Goal: Information Seeking & Learning: Check status

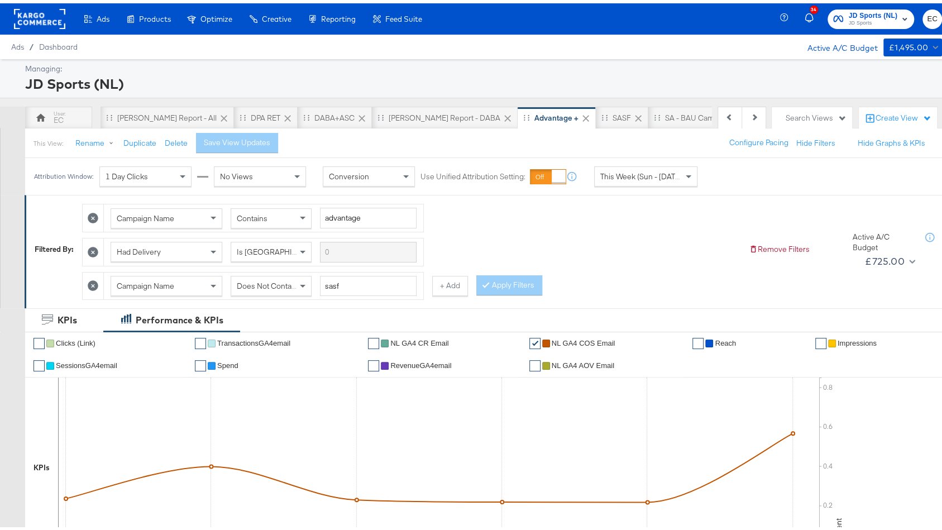
scroll to position [0, 112]
click at [304, 118] on div "[PERSON_NAME] Report - DABA" at bounding box center [333, 114] width 112 height 11
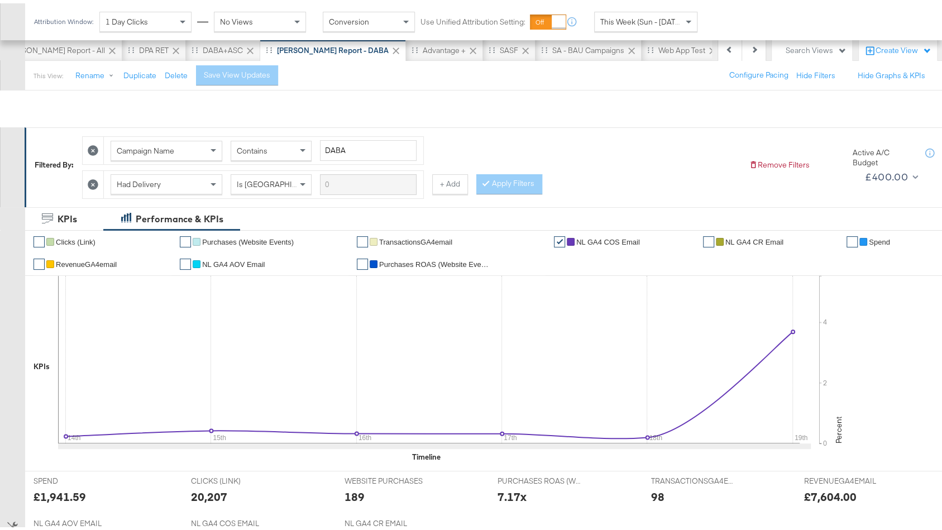
scroll to position [28, 0]
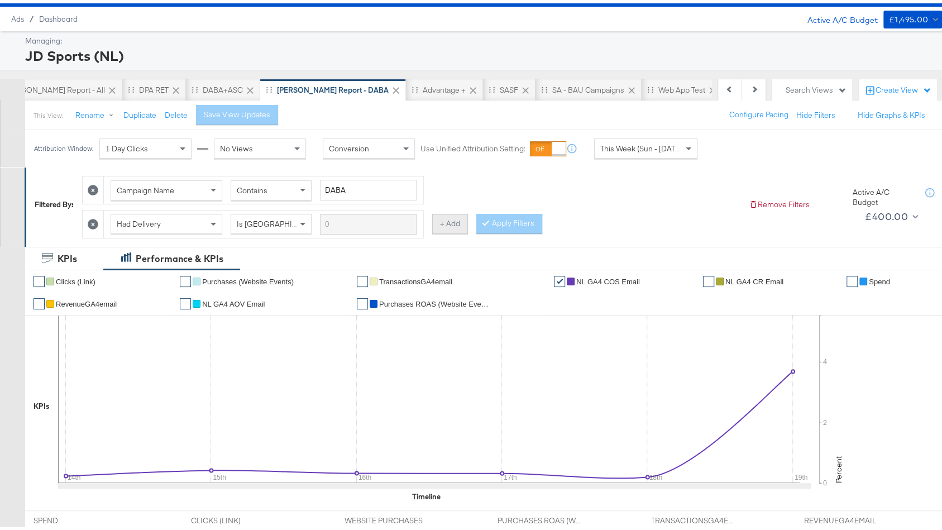
click at [444, 219] on button "+ Add" at bounding box center [450, 220] width 36 height 20
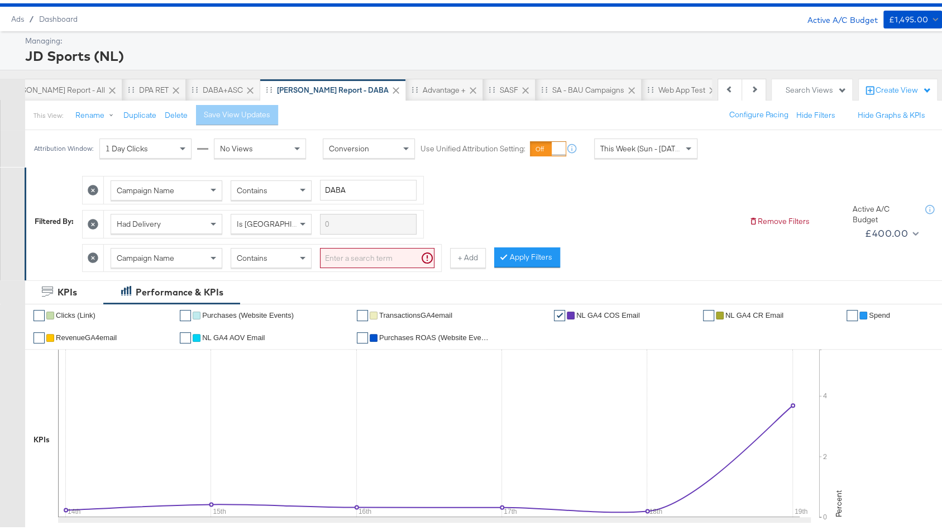
click at [356, 248] on input "search" at bounding box center [377, 254] width 114 height 21
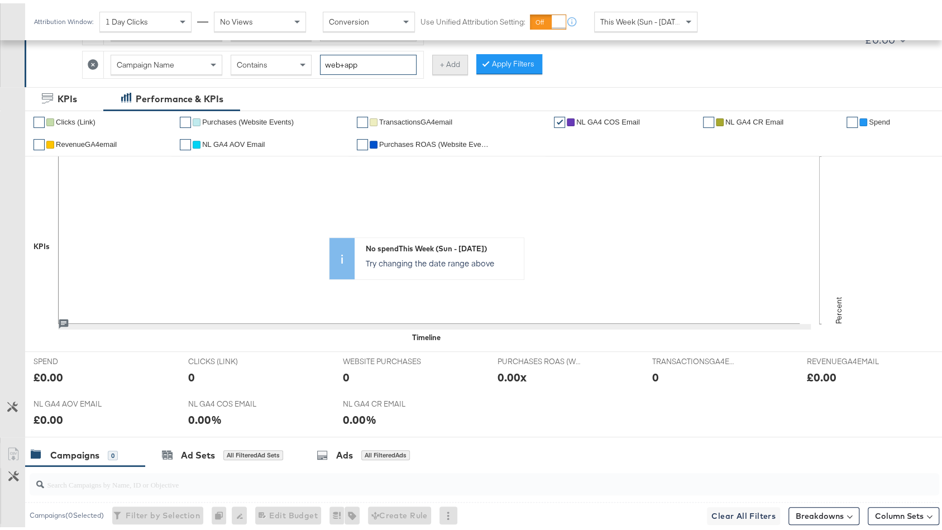
scroll to position [0, 0]
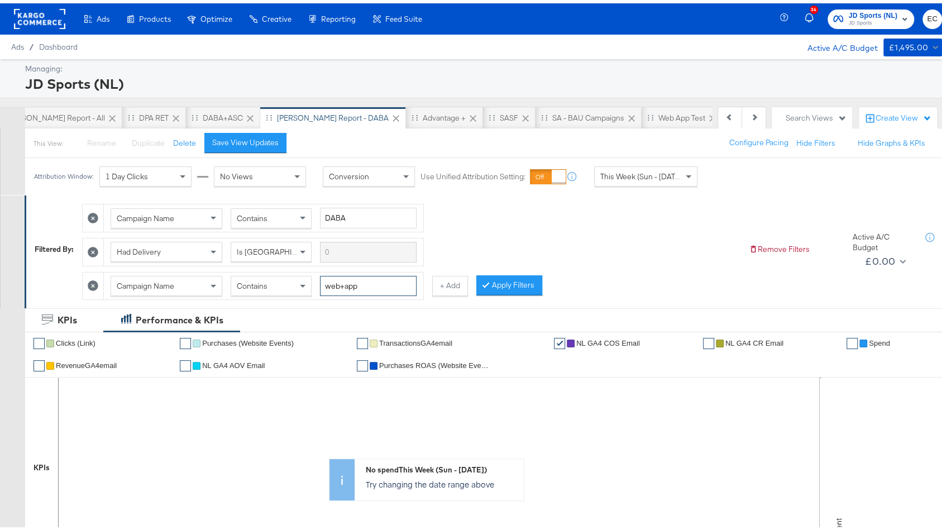
click at [338, 280] on input "web+app" at bounding box center [368, 282] width 97 height 21
click at [348, 280] on input "web +app" at bounding box center [368, 282] width 97 height 21
click at [344, 280] on input "web +app" at bounding box center [368, 282] width 97 height 21
type input "web + app"
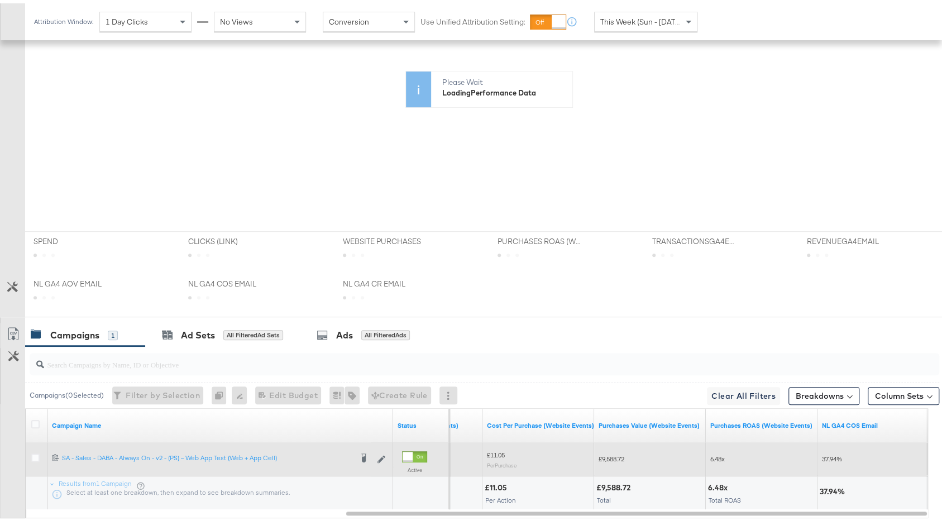
scroll to position [269, 0]
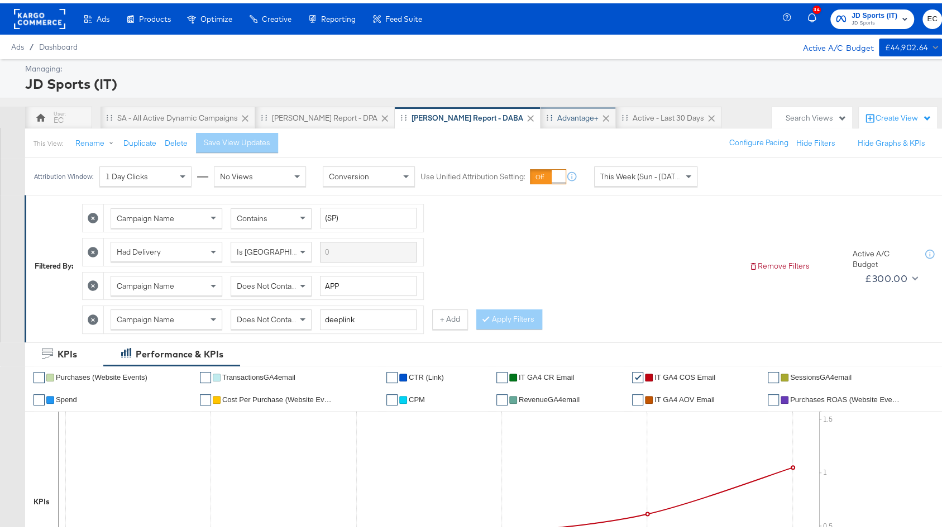
click at [557, 114] on div "Advantage+" at bounding box center [577, 114] width 41 height 11
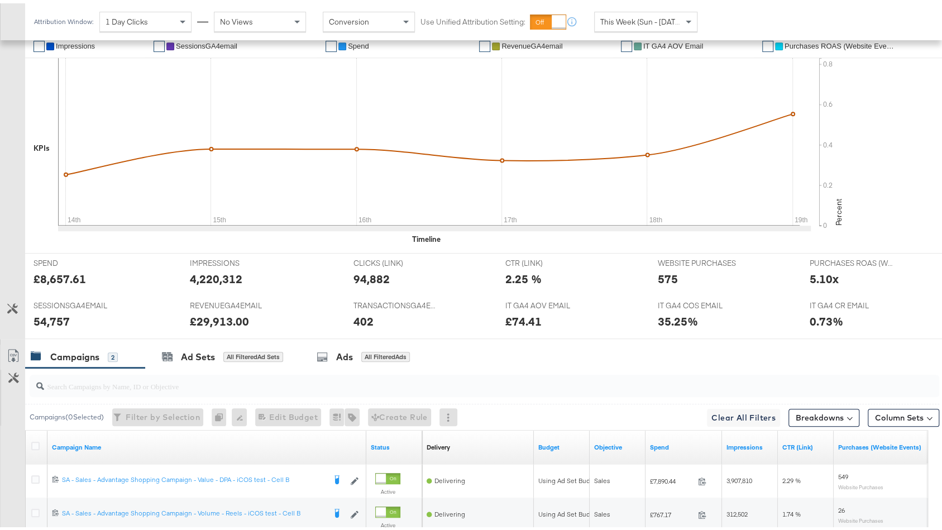
scroll to position [428, 0]
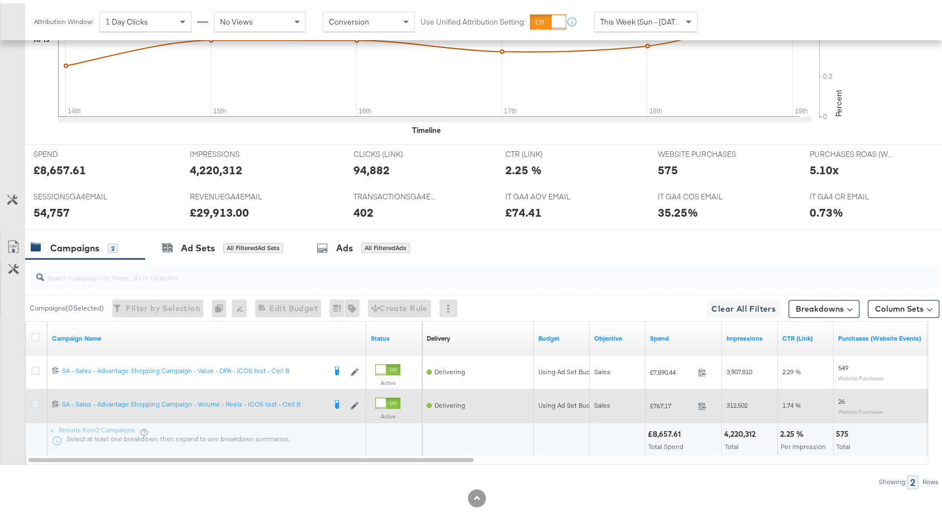
click at [35, 397] on icon at bounding box center [35, 400] width 8 height 8
click at [0, 0] on input "checkbox" at bounding box center [0, 0] width 0 height 0
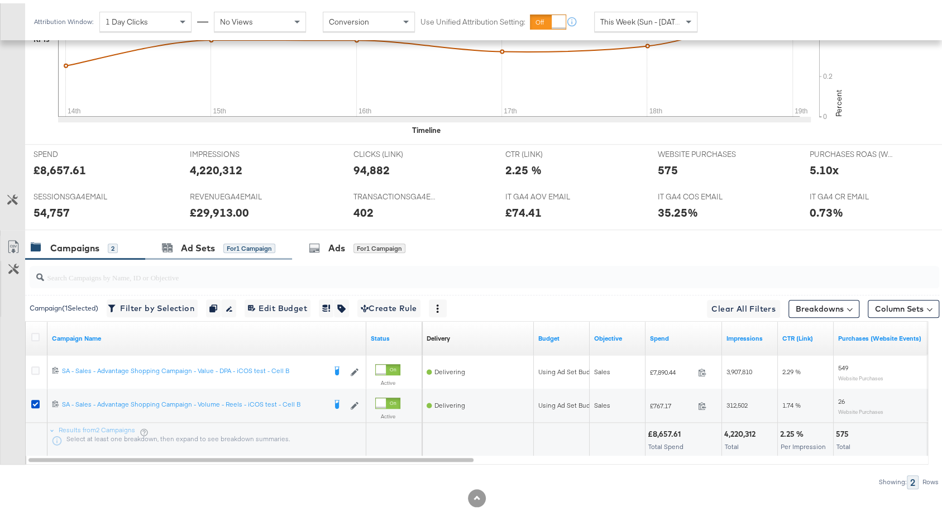
click at [183, 248] on div "Ad Sets for 1 Campaign" at bounding box center [218, 245] width 147 height 24
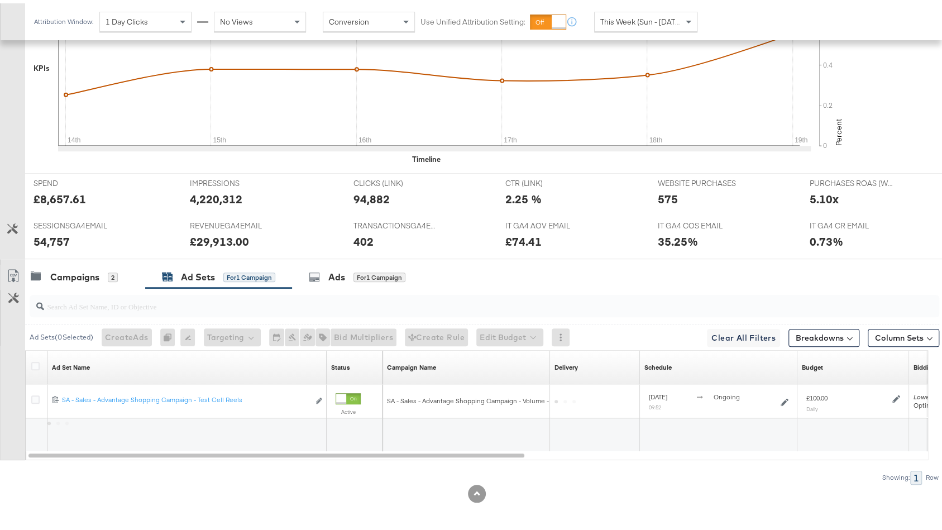
scroll to position [395, 0]
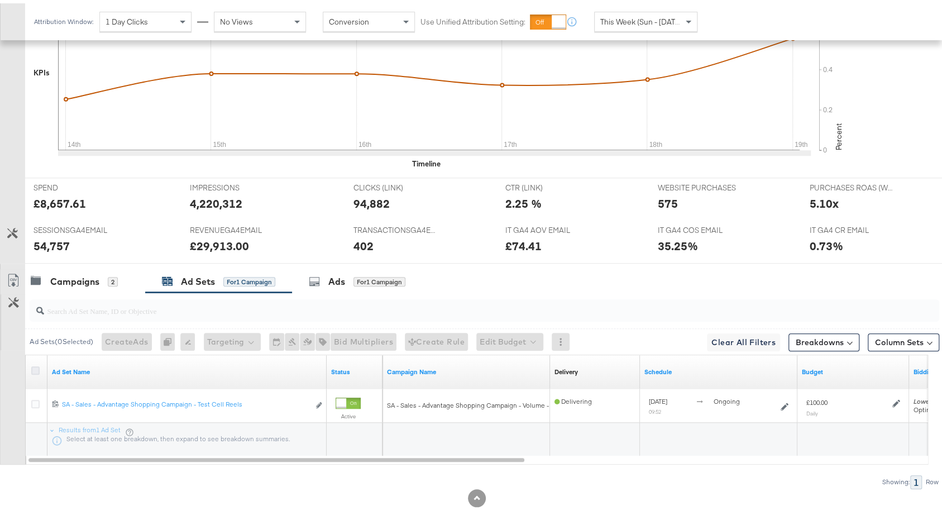
click at [35, 364] on icon at bounding box center [35, 367] width 8 height 8
click at [0, 0] on input "checkbox" at bounding box center [0, 0] width 0 height 0
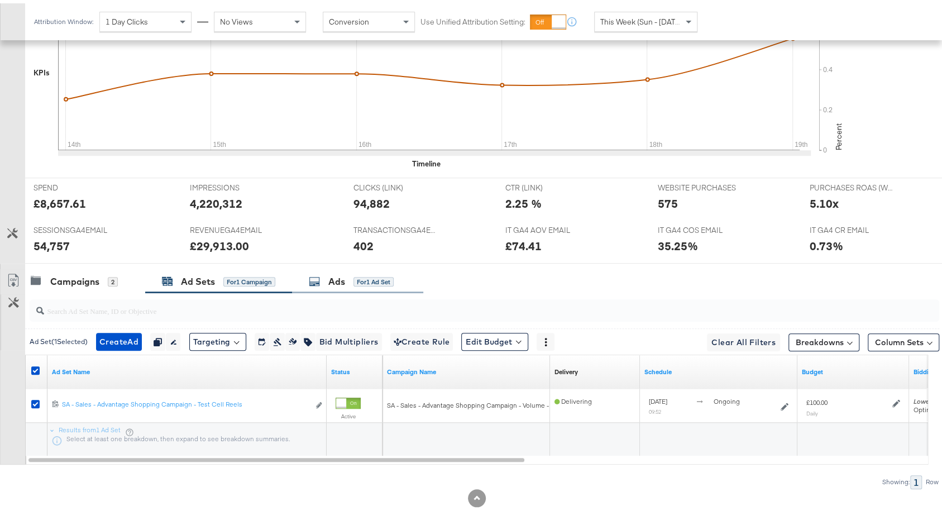
click at [339, 272] on div "Ads" at bounding box center [336, 278] width 17 height 13
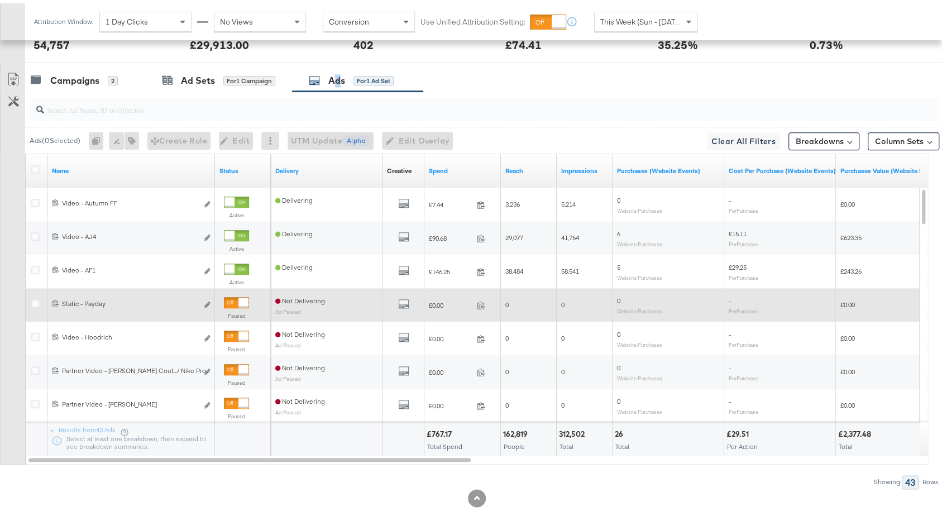
scroll to position [587, 0]
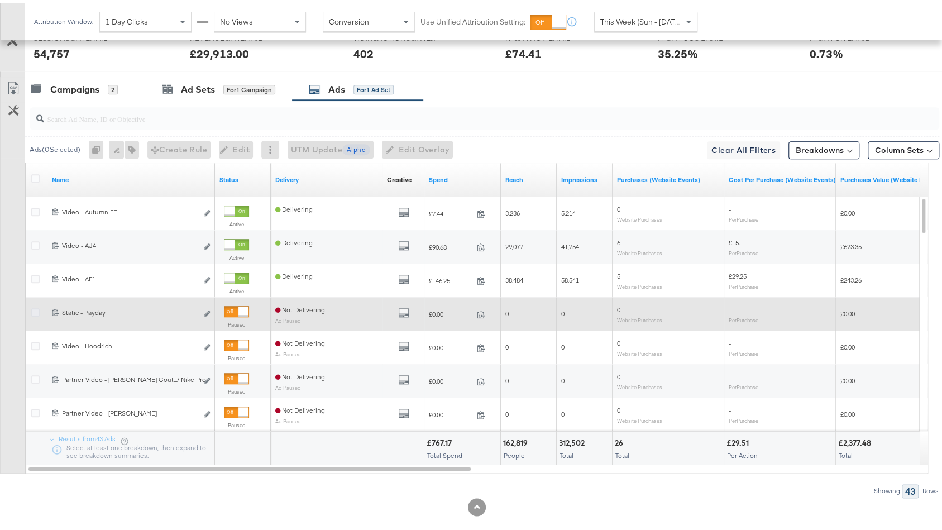
click at [33, 305] on icon at bounding box center [35, 309] width 8 height 8
click at [0, 0] on input "checkbox" at bounding box center [0, 0] width 0 height 0
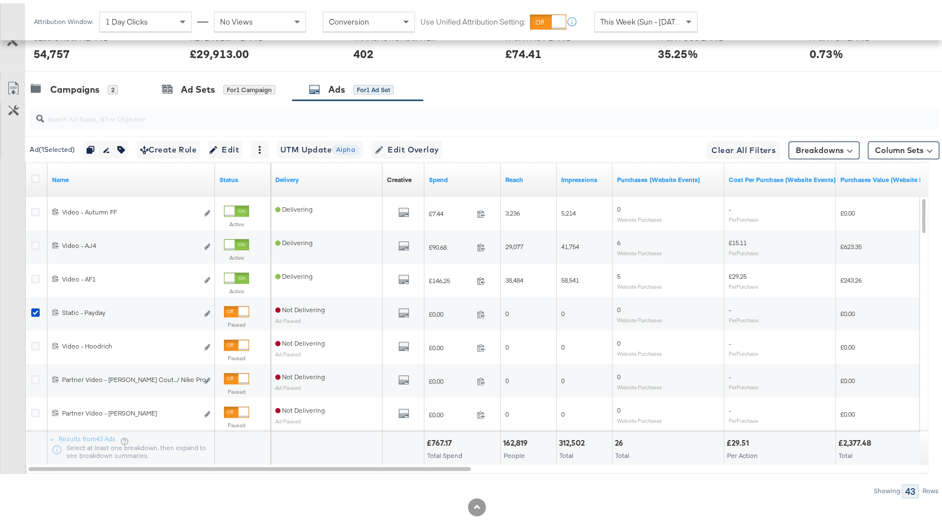
scroll to position [0, 0]
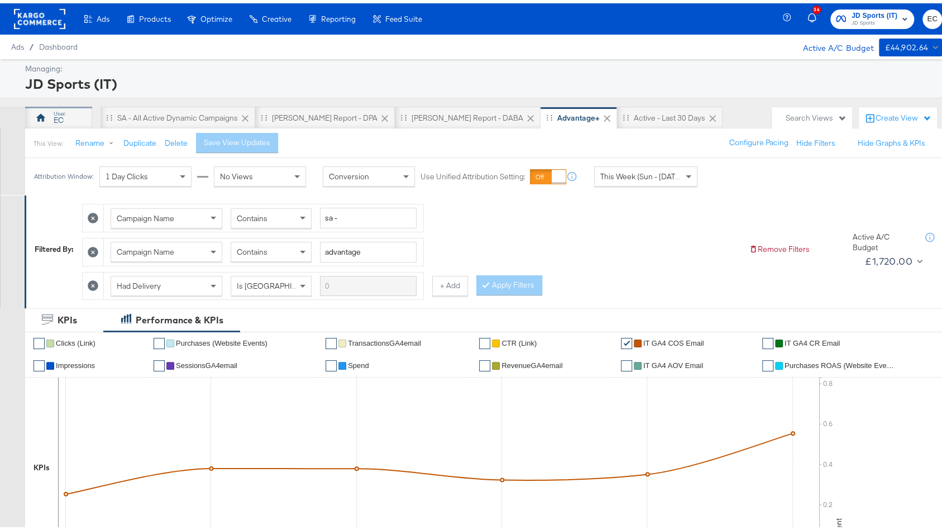
click at [60, 114] on div "EC" at bounding box center [59, 117] width 10 height 11
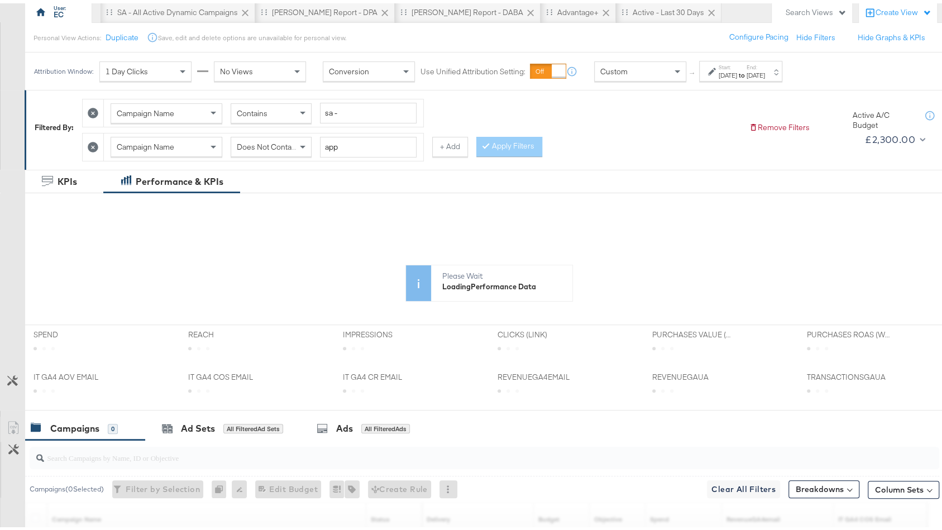
scroll to position [287, 0]
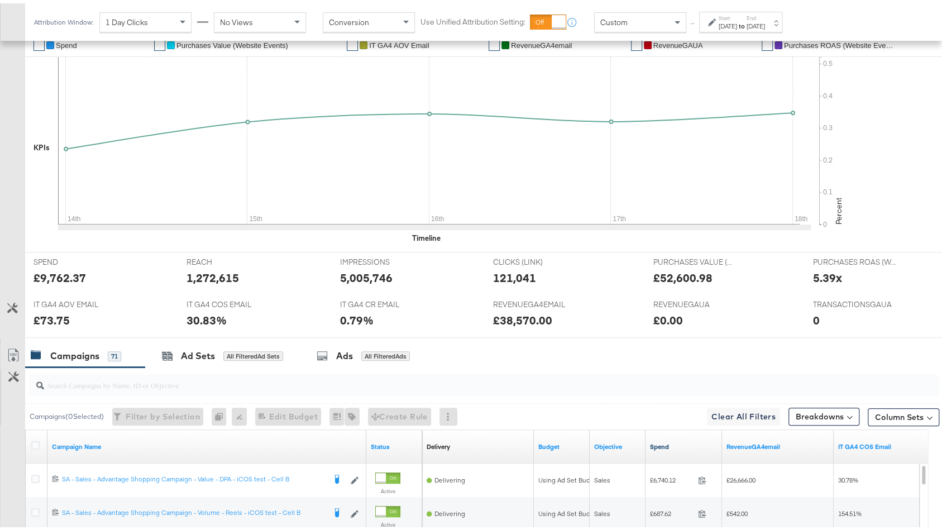
click at [673, 435] on div "Spend" at bounding box center [683, 443] width 76 height 18
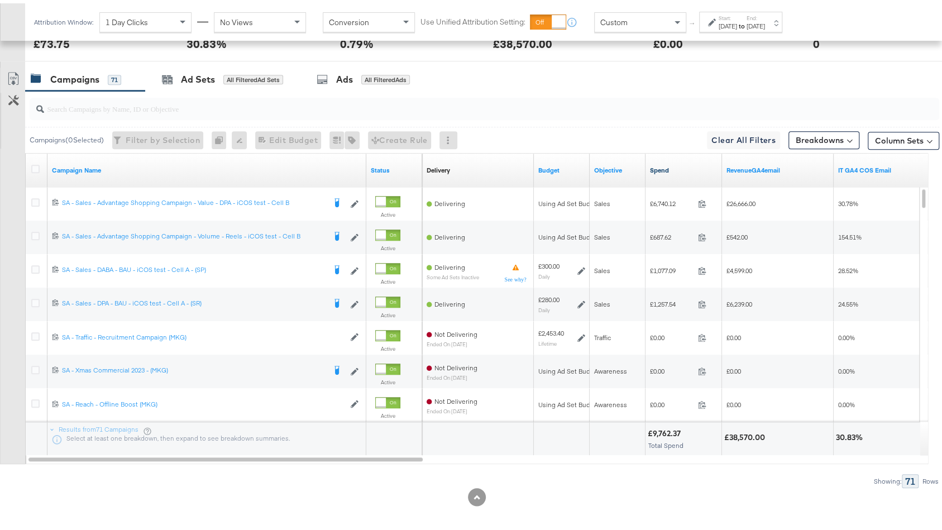
click at [682, 162] on link "Spend" at bounding box center [684, 166] width 68 height 9
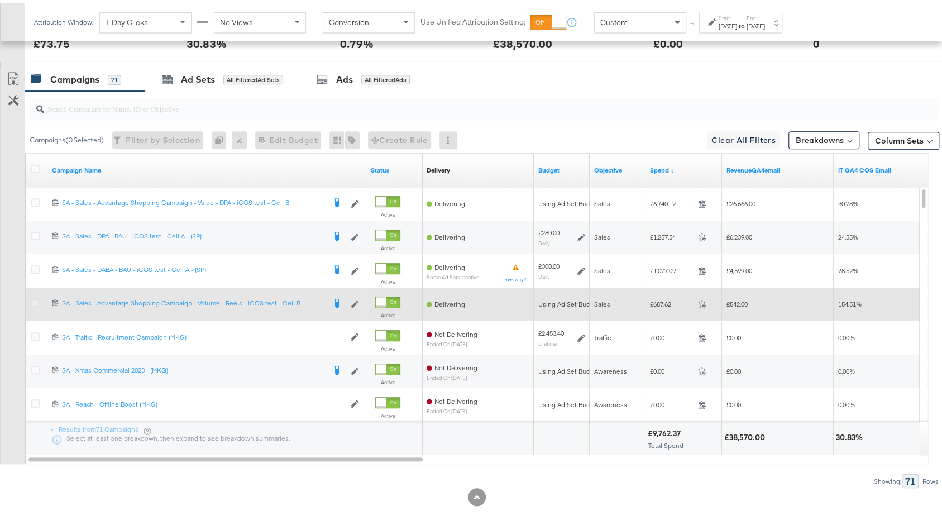
click at [36, 295] on icon at bounding box center [35, 299] width 8 height 8
click at [0, 0] on input "checkbox" at bounding box center [0, 0] width 0 height 0
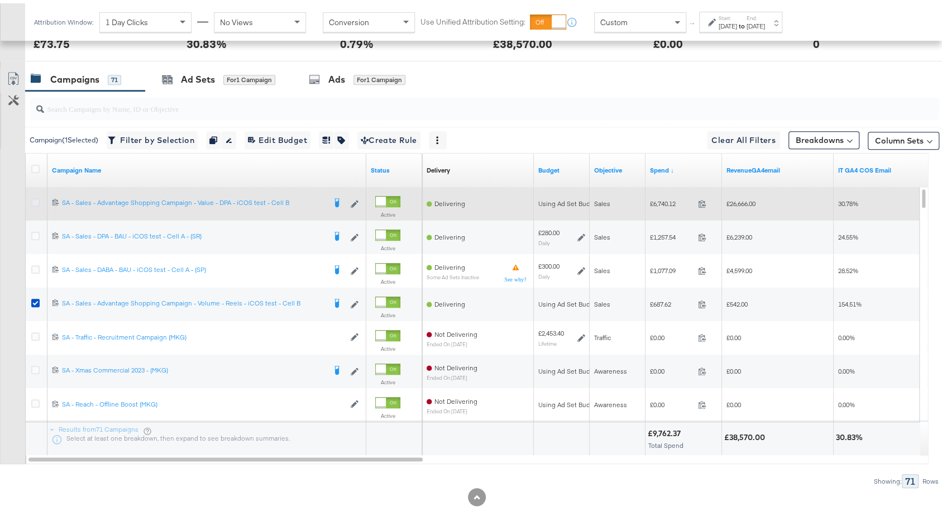
click at [33, 198] on icon at bounding box center [35, 199] width 8 height 8
click at [0, 0] on input "checkbox" at bounding box center [0, 0] width 0 height 0
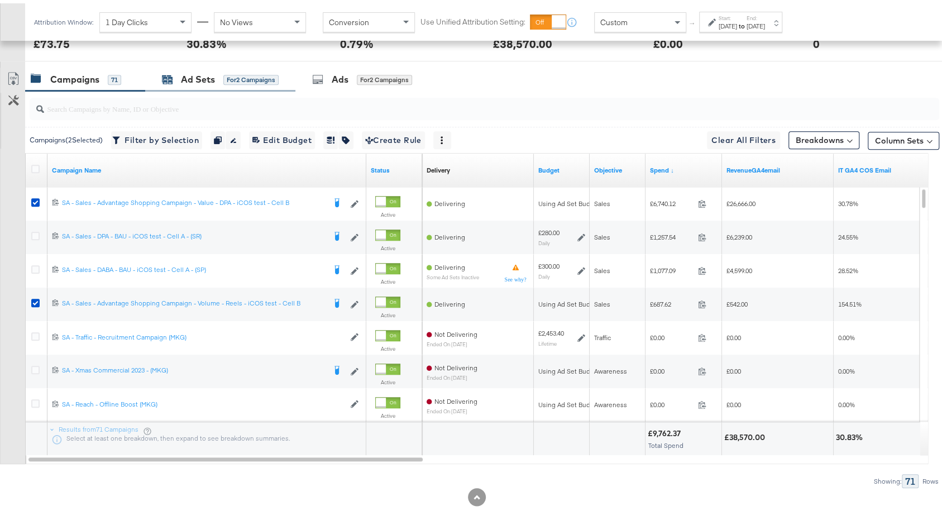
click at [234, 71] on div "for 2 Campaigns" at bounding box center [250, 76] width 55 height 10
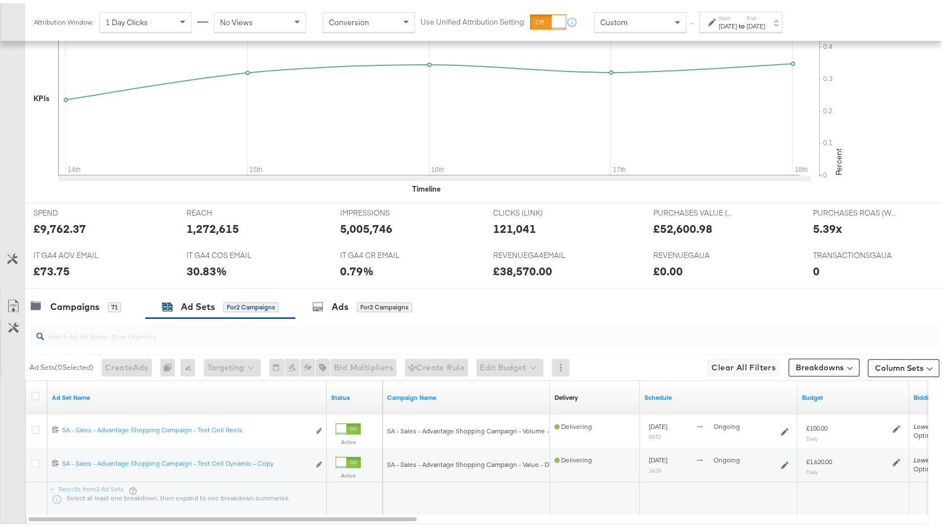
scroll to position [396, 0]
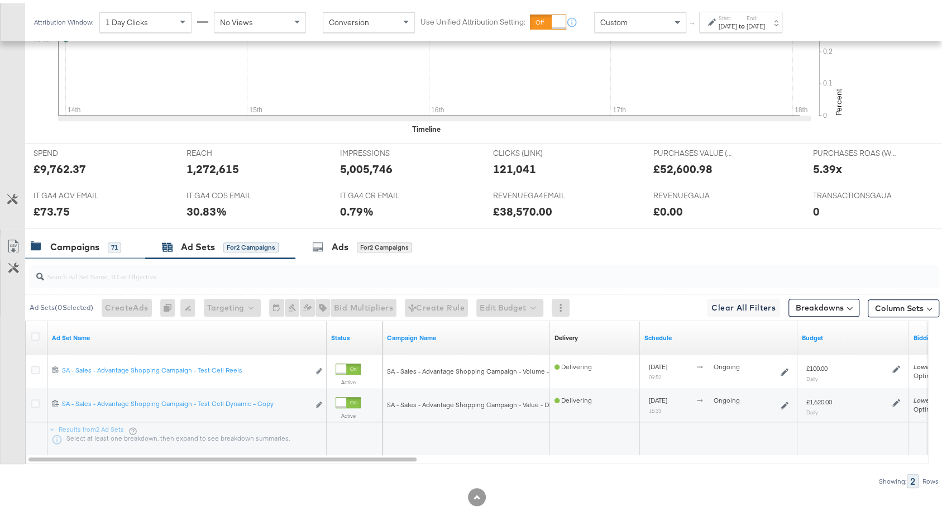
click at [80, 243] on div "Campaigns" at bounding box center [74, 243] width 49 height 13
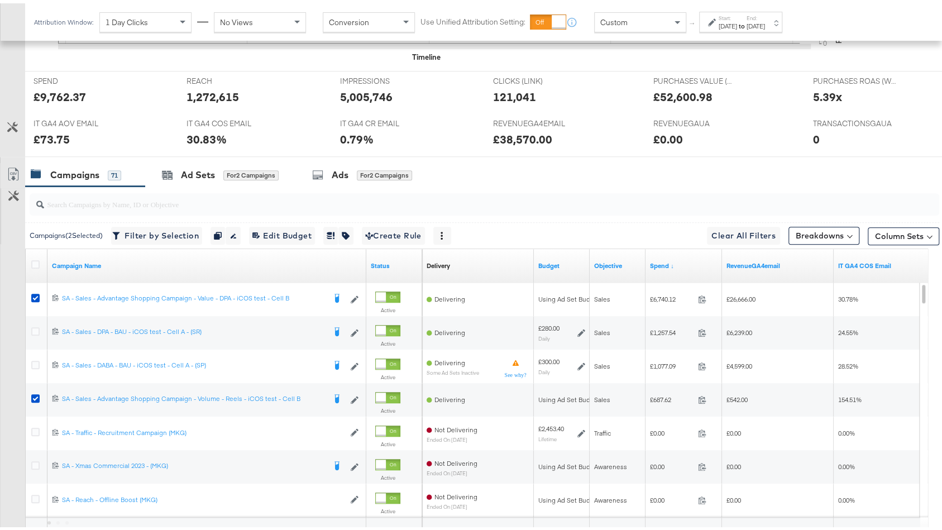
scroll to position [478, 0]
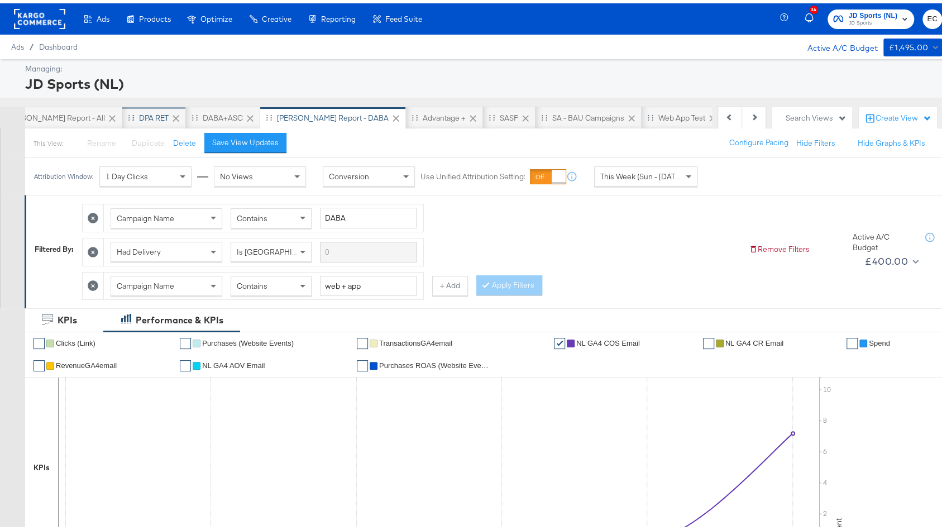
click at [139, 111] on div "DPA RET" at bounding box center [154, 114] width 30 height 11
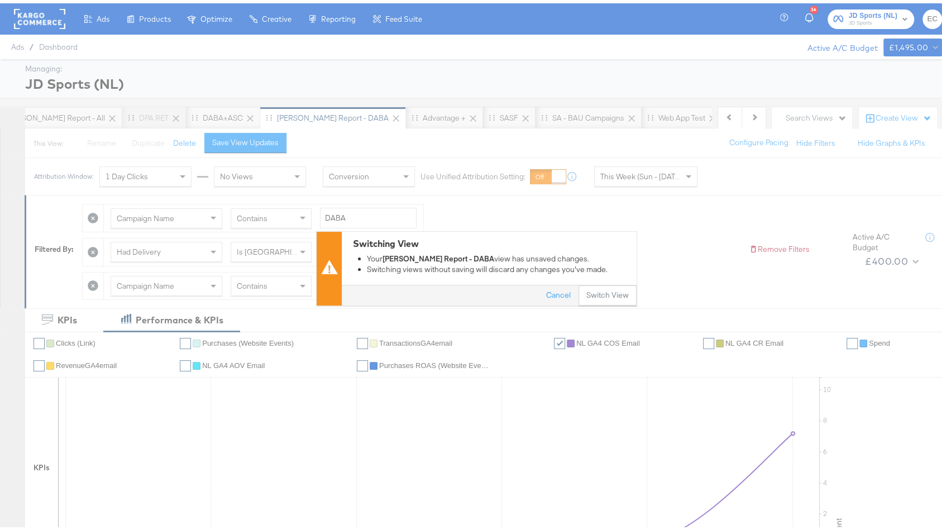
scroll to position [395, 0]
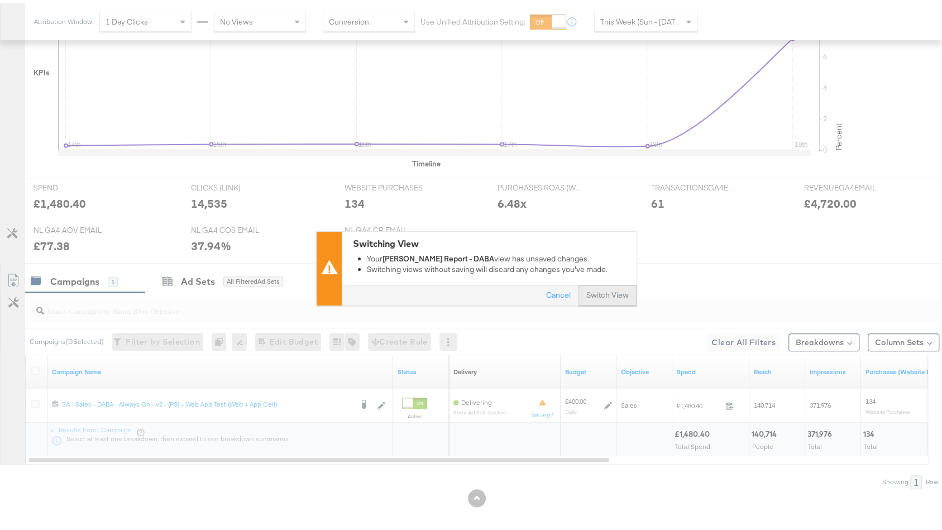
click at [612, 301] on button "Switch View" at bounding box center [607, 292] width 58 height 20
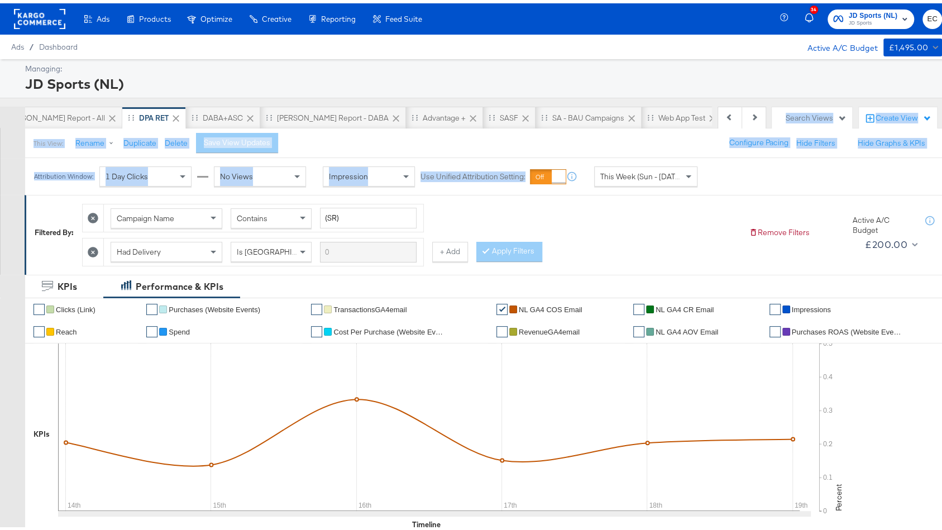
drag, startPoint x: 608, startPoint y: 120, endPoint x: 526, endPoint y: 189, distance: 107.4
click at [526, 189] on div "Previous Next EC SA - JD Report - All DPA RET DABA+ASC SA - JD Report - DABA Ad…" at bounding box center [476, 515] width 953 height 825
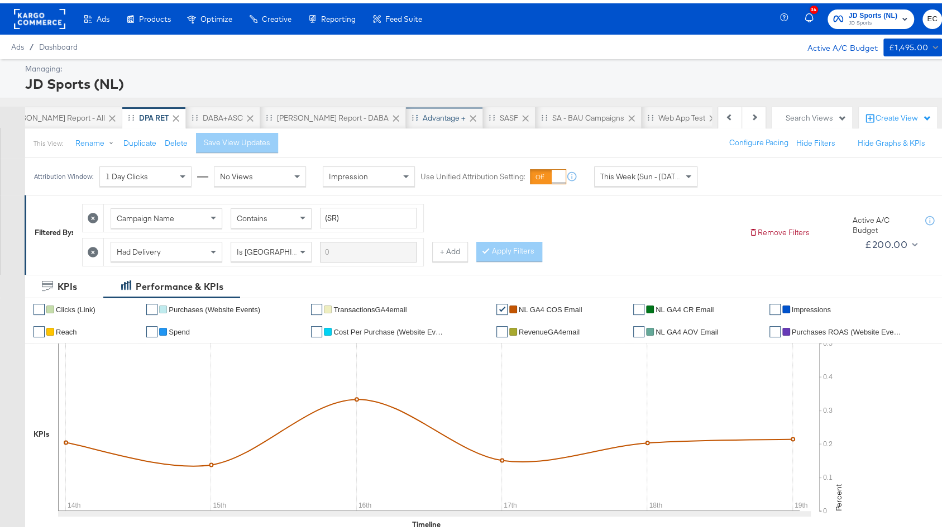
click at [422, 109] on div "Advantage +" at bounding box center [443, 114] width 43 height 11
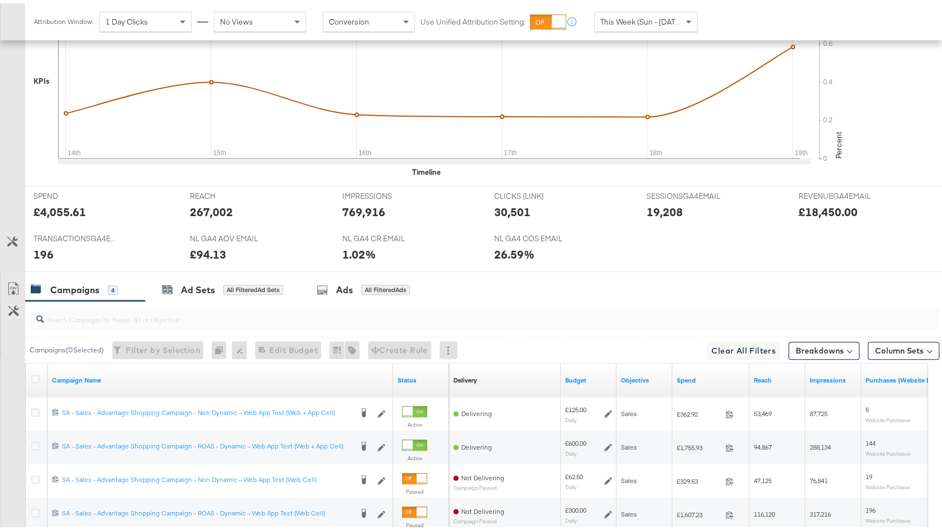
scroll to position [495, 0]
